Goal: Transaction & Acquisition: Purchase product/service

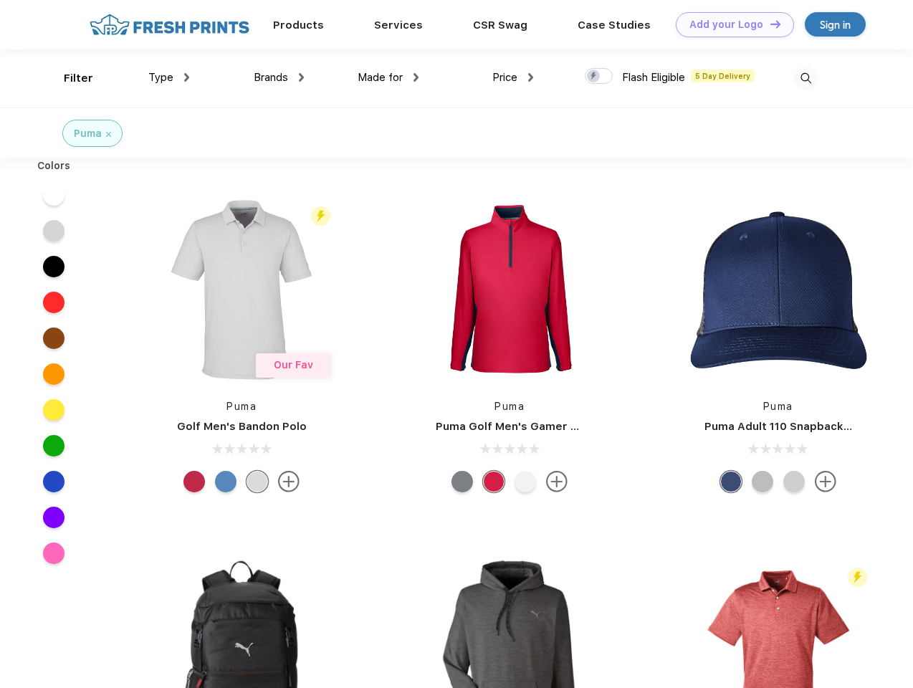
click at [730, 24] on link "Add your Logo Design Tool" at bounding box center [735, 24] width 118 height 25
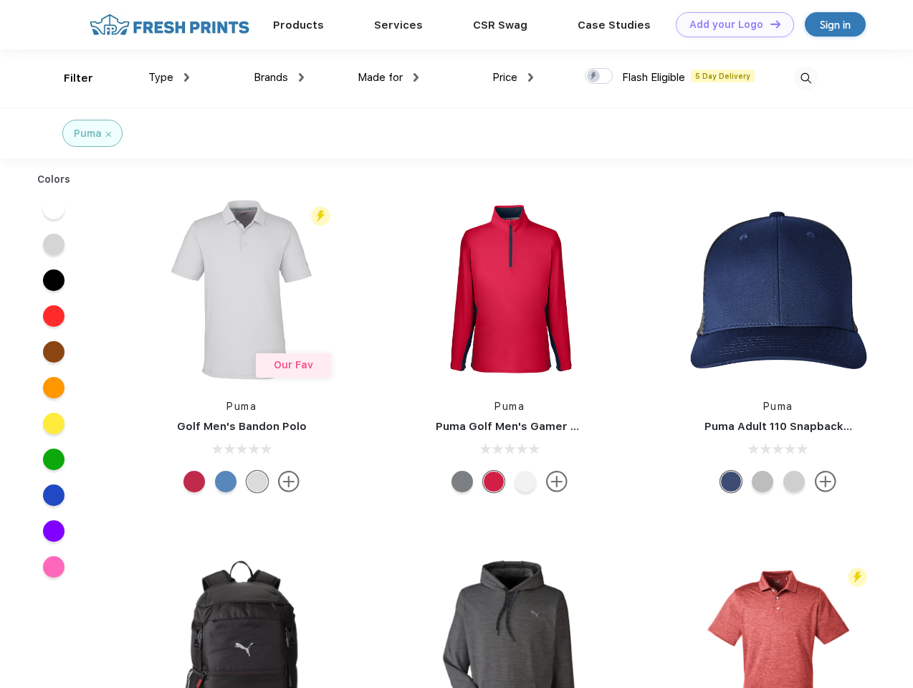
click at [0, 0] on div "Design Tool" at bounding box center [0, 0] width 0 height 0
click at [769, 24] on link "Add your Logo Design Tool" at bounding box center [735, 24] width 118 height 25
click at [69, 78] on div "Filter" at bounding box center [78, 78] width 29 height 16
click at [169, 77] on span "Type" at bounding box center [160, 77] width 25 height 13
click at [279, 77] on span "Brands" at bounding box center [271, 77] width 34 height 13
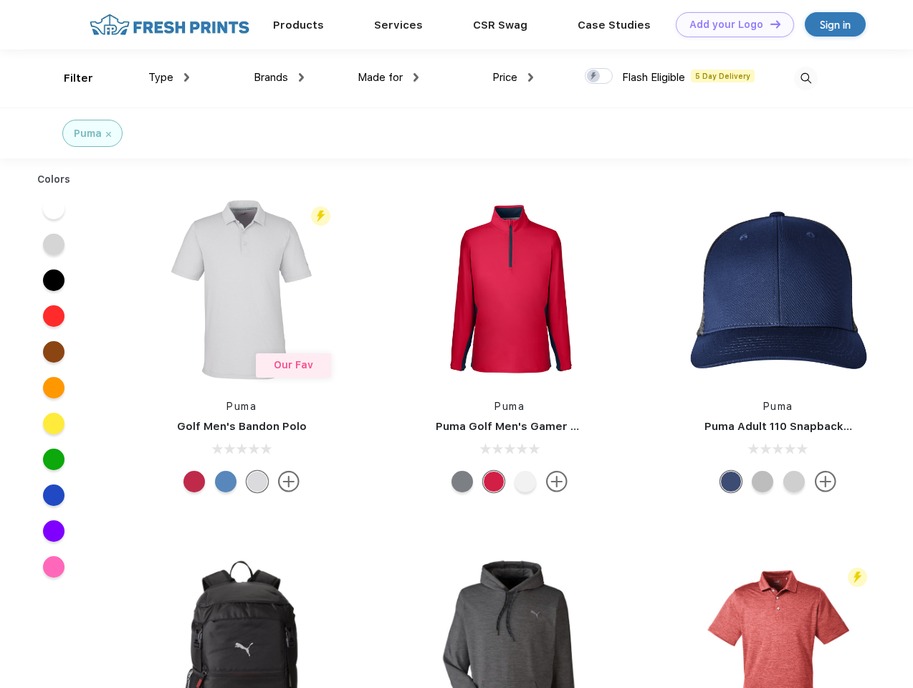
click at [388, 77] on span "Made for" at bounding box center [380, 77] width 45 height 13
click at [513, 77] on span "Price" at bounding box center [504, 77] width 25 height 13
click at [599, 77] on div at bounding box center [599, 76] width 28 height 16
click at [594, 77] on input "checkbox" at bounding box center [589, 71] width 9 height 9
click at [806, 78] on img at bounding box center [806, 79] width 24 height 24
